Goal: Check status: Check status

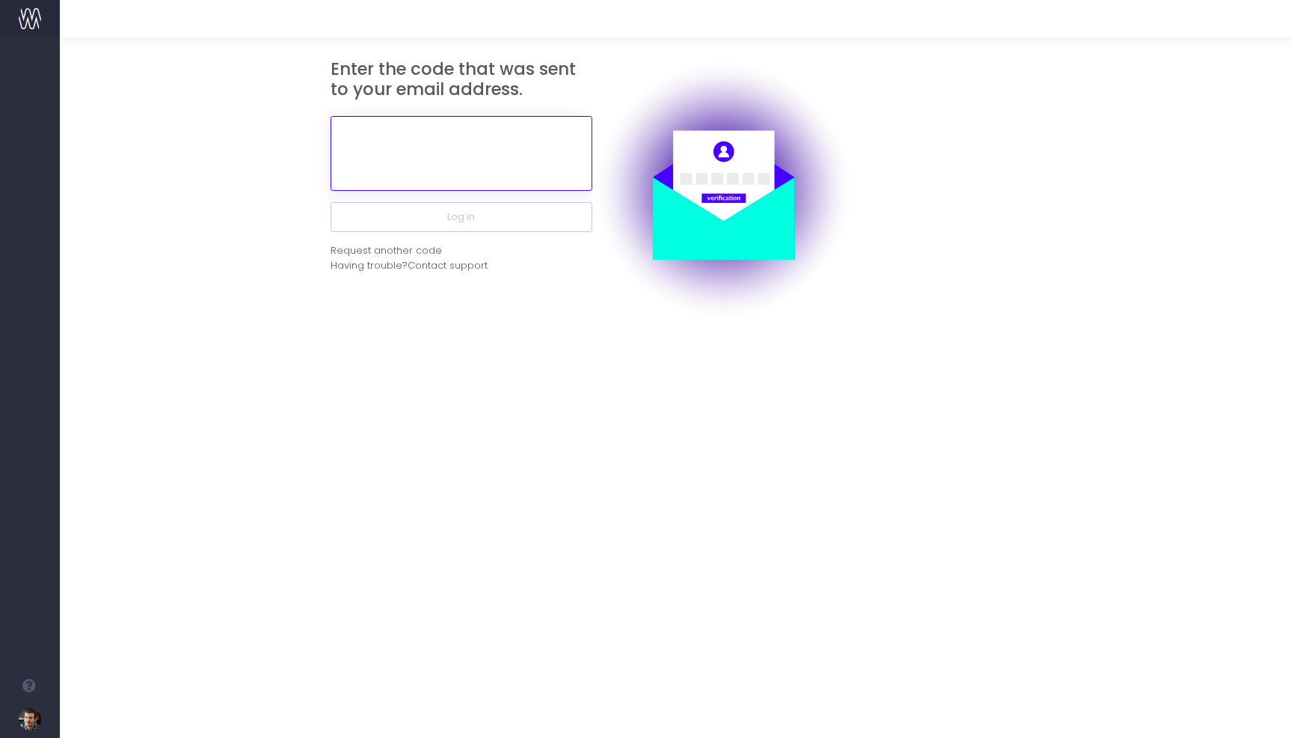
click at [442, 148] on input "text" at bounding box center [462, 153] width 262 height 75
paste input "549045"
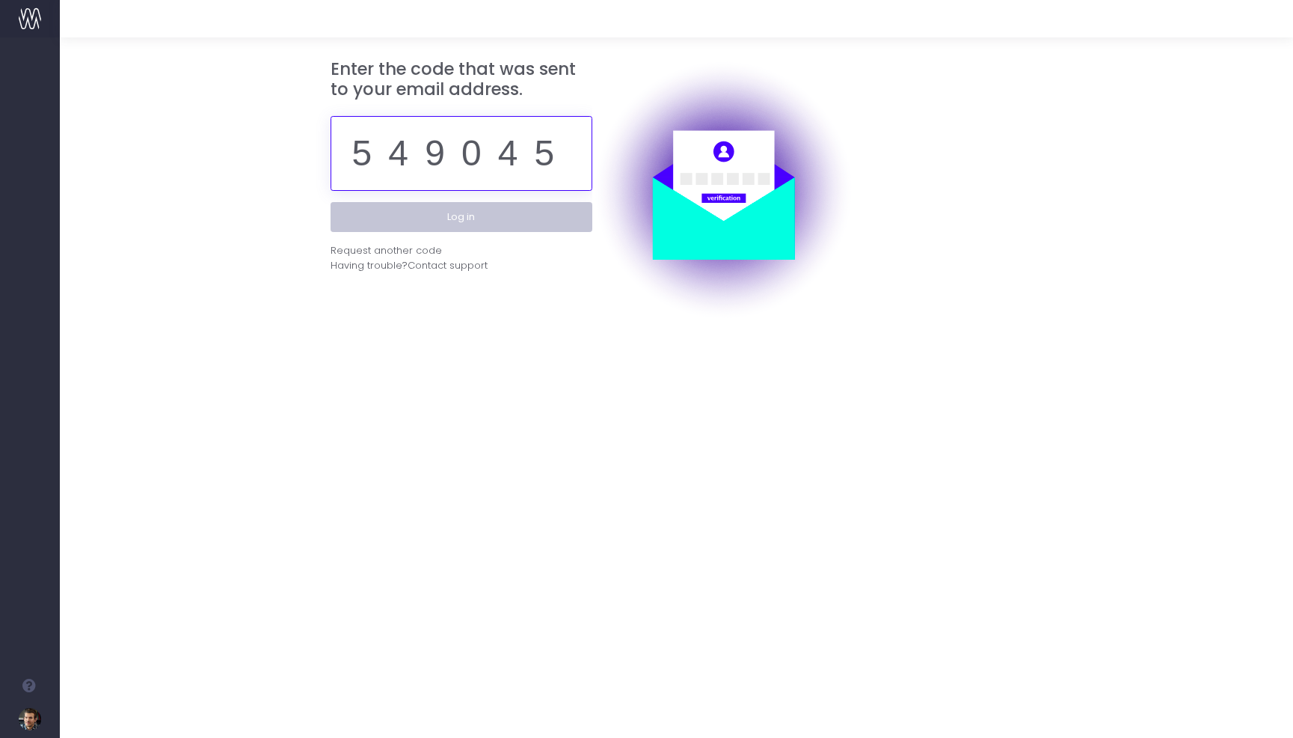
type input "549045"
click at [477, 211] on button "Log in" at bounding box center [462, 217] width 262 height 30
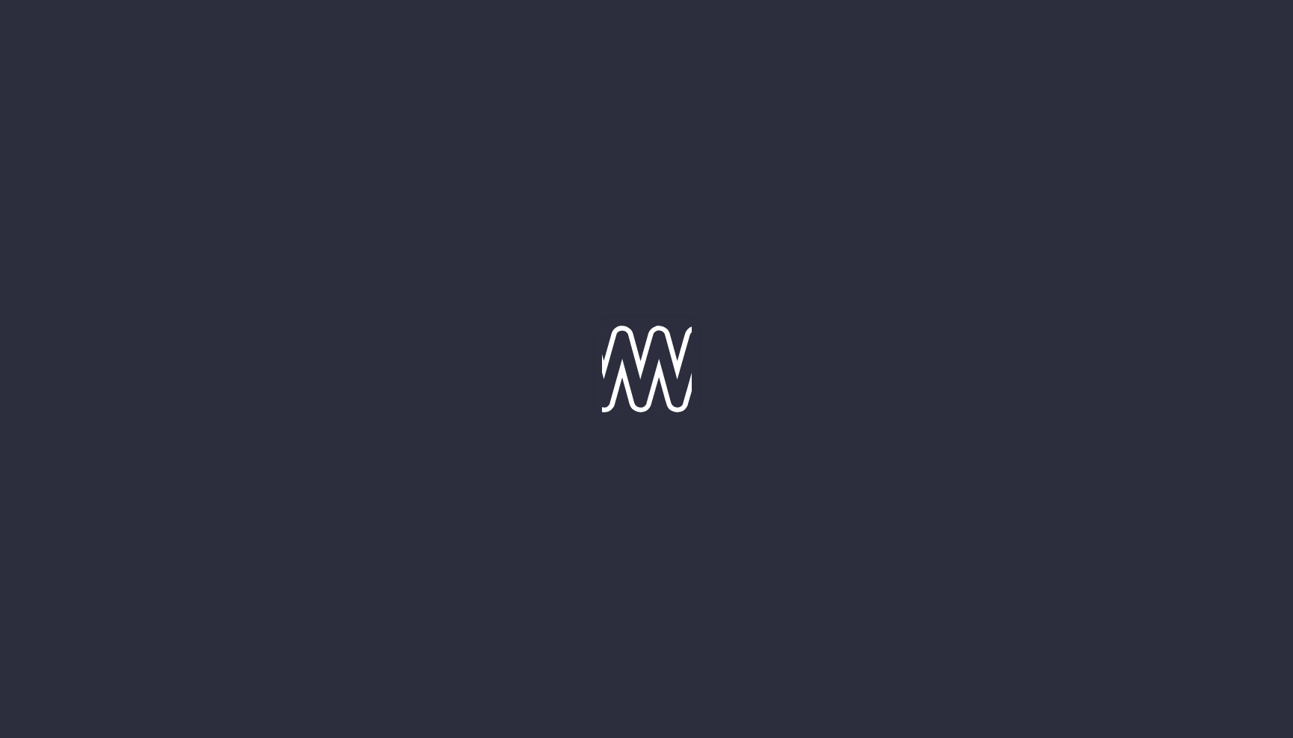
type input "[DATE]"
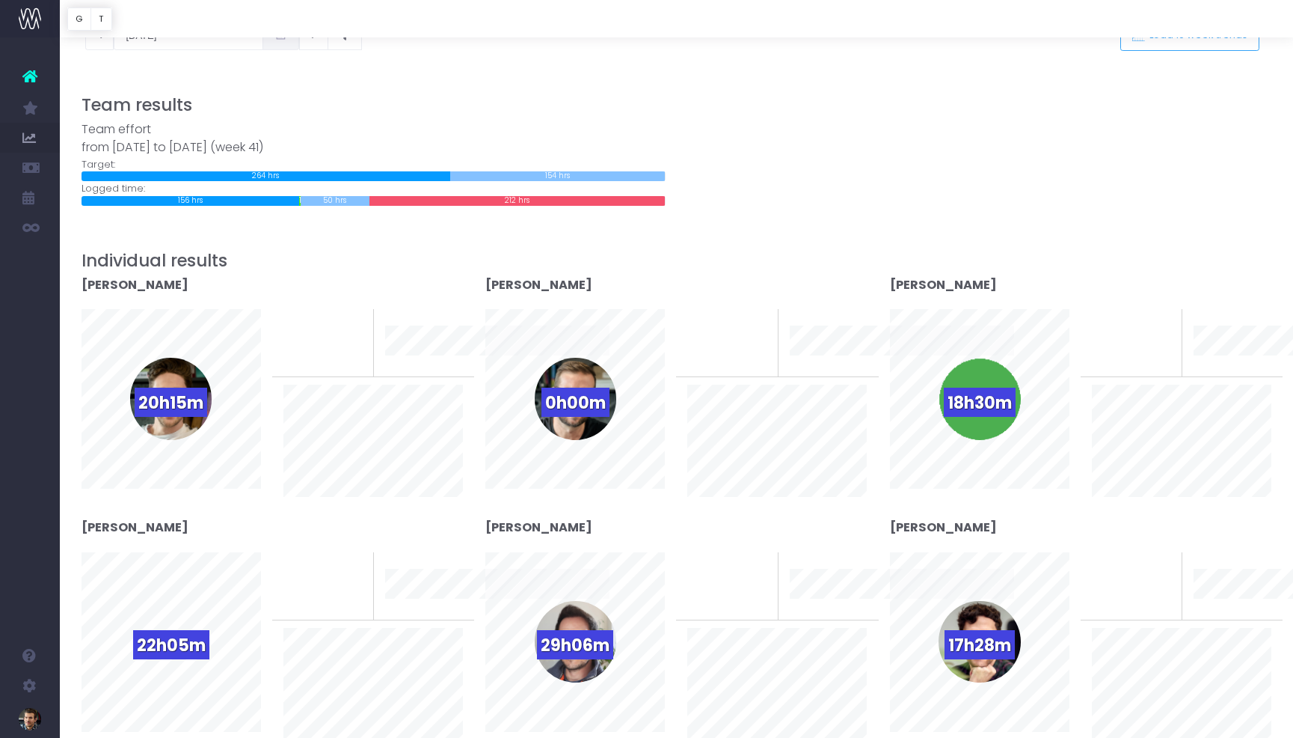
scroll to position [108, 0]
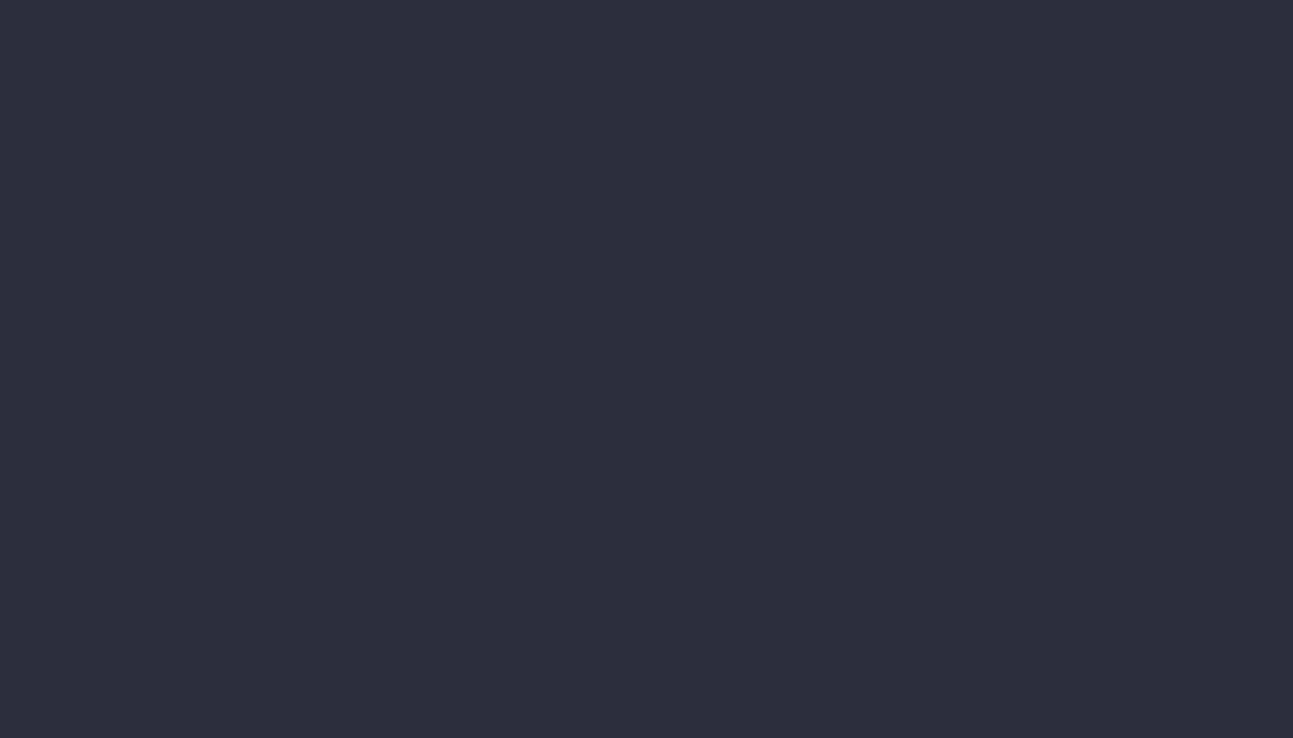
scroll to position [1, 0]
type input "[DATE]"
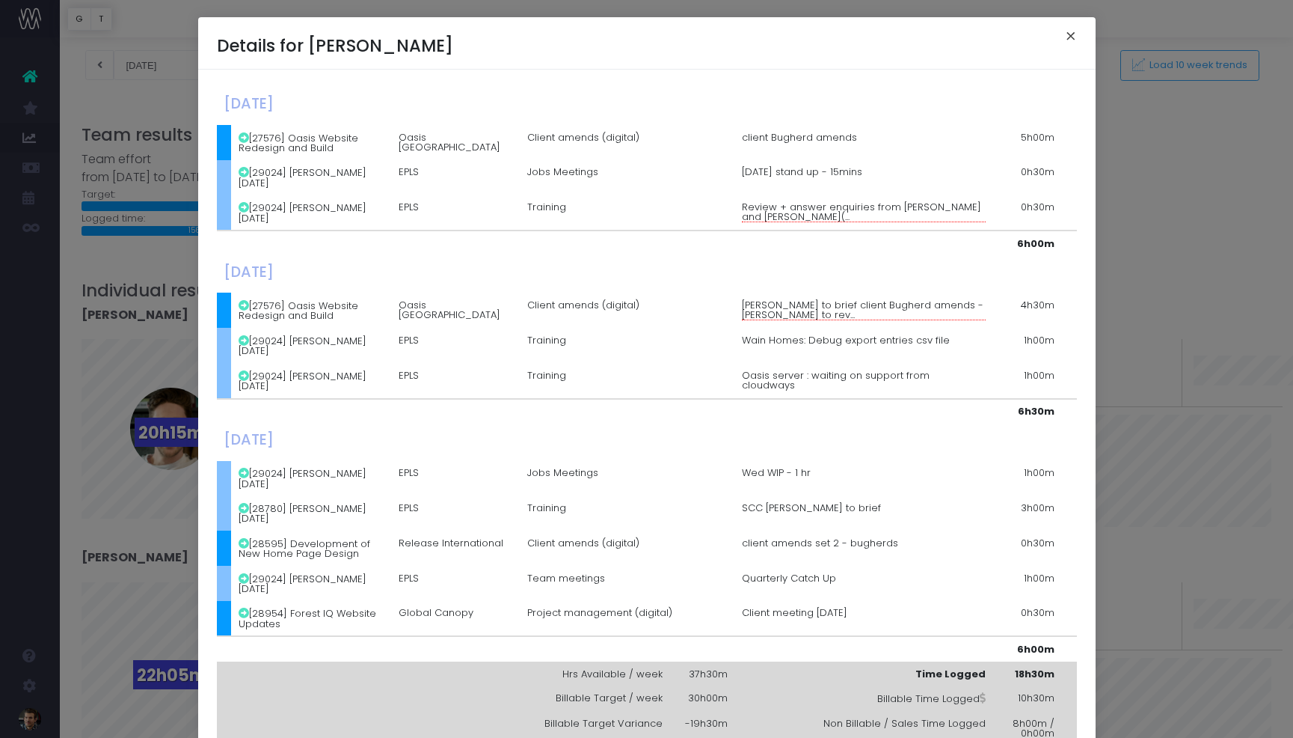
scroll to position [58, 0]
drag, startPoint x: 1073, startPoint y: 31, endPoint x: 1064, endPoint y: 52, distance: 22.1
click at [1073, 31] on button "×" at bounding box center [1070, 38] width 31 height 24
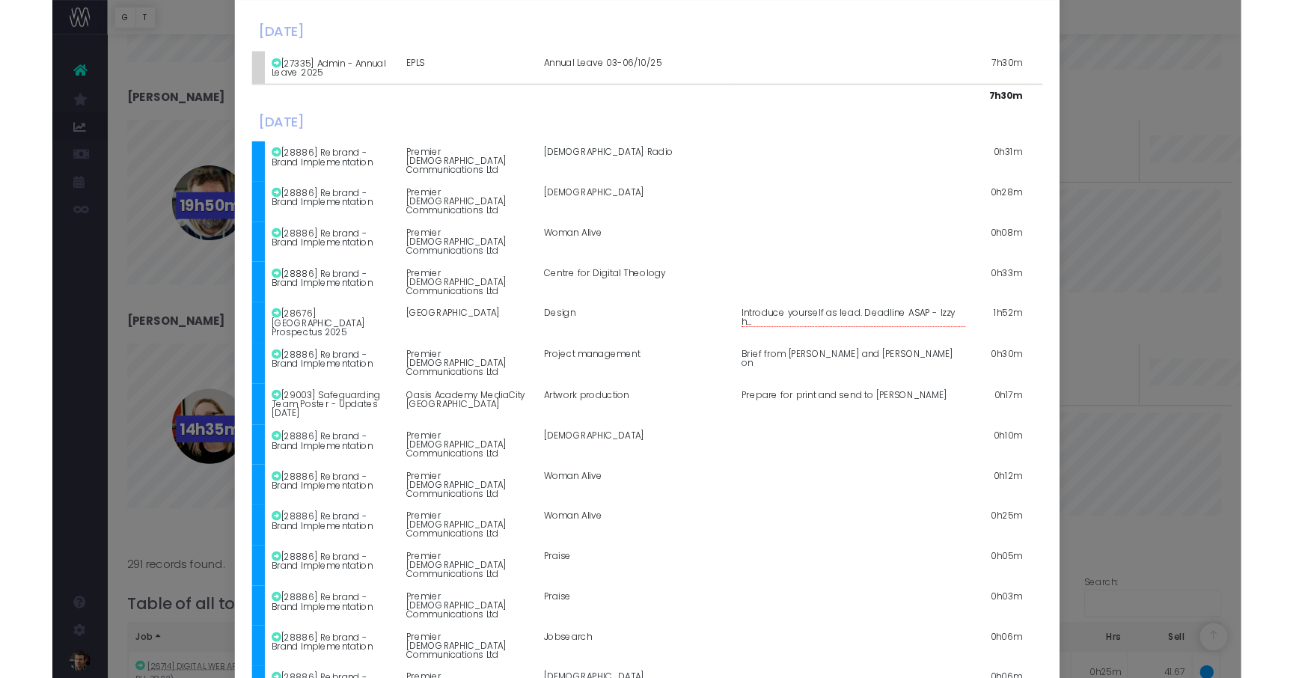
scroll to position [0, 0]
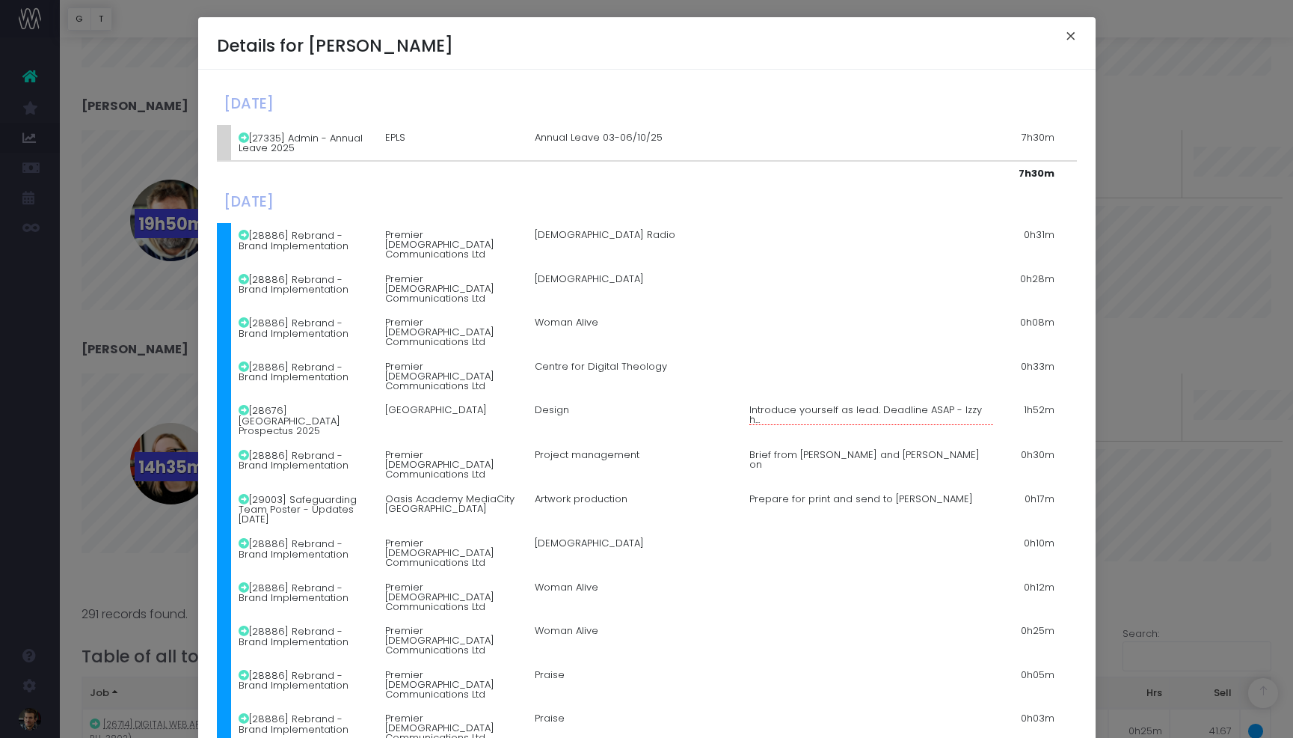
drag, startPoint x: 1069, startPoint y: 32, endPoint x: 966, endPoint y: 102, distance: 124.3
click at [1068, 33] on button "×" at bounding box center [1070, 38] width 31 height 24
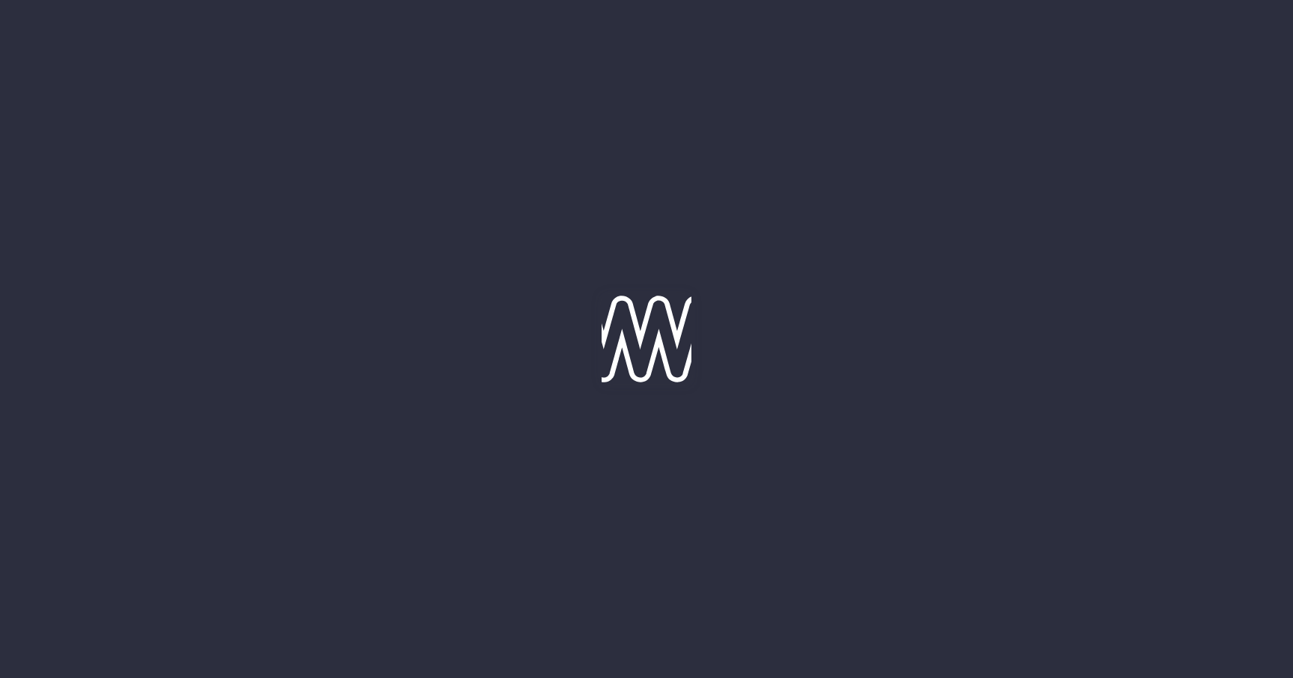
type input "[DATE]"
